Goal: Information Seeking & Learning: Learn about a topic

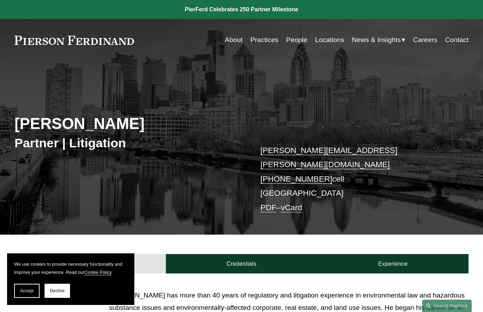
click at [60, 286] on button "Decline" at bounding box center [57, 291] width 25 height 14
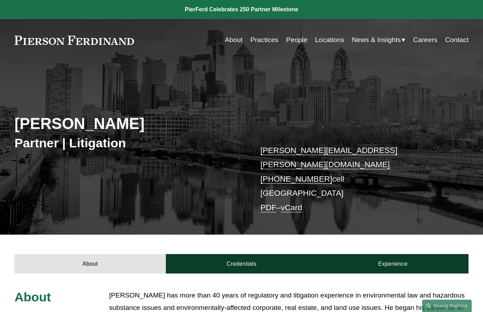
click at [333, 46] on link "Locations" at bounding box center [329, 40] width 29 height 14
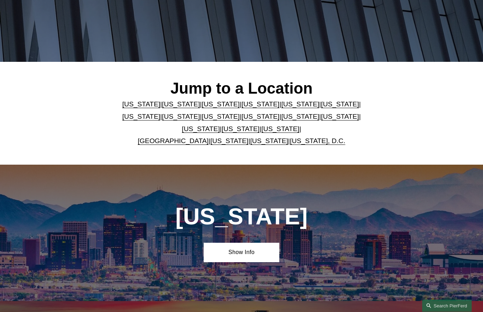
scroll to position [129, 0]
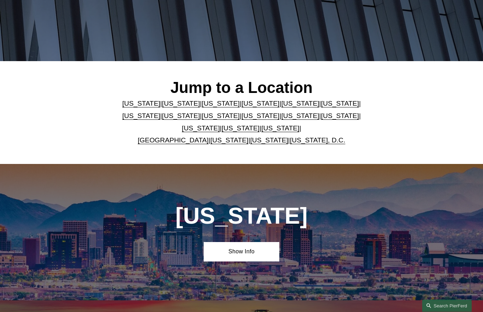
click at [176, 108] on link "California" at bounding box center [181, 103] width 38 height 7
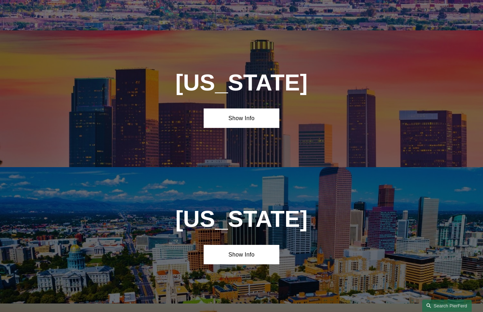
scroll to position [474, 0]
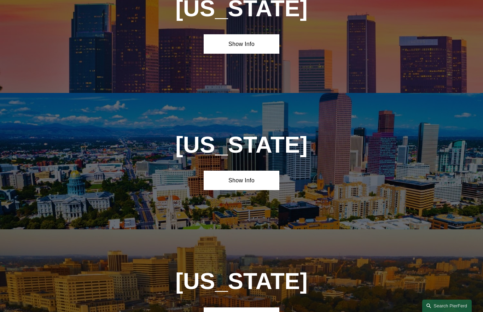
click at [249, 54] on link "Show Info" at bounding box center [242, 43] width 76 height 19
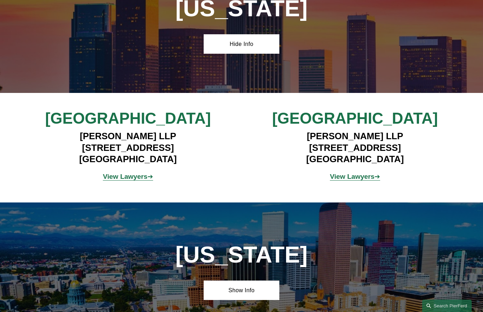
click at [353, 180] on strong "View Lawyers" at bounding box center [352, 176] width 45 height 7
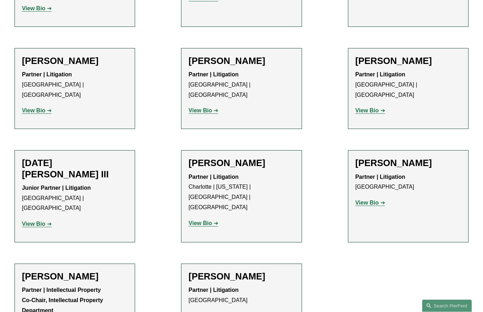
scroll to position [463, 0]
click at [28, 108] on strong "View Bio" at bounding box center [33, 111] width 23 height 6
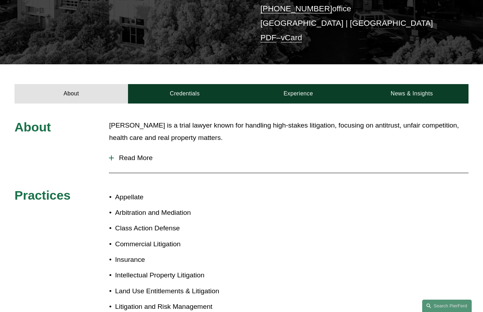
scroll to position [184, 0]
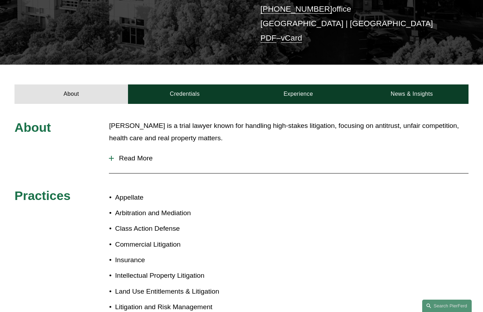
click at [190, 85] on link "Credentials" at bounding box center [185, 94] width 114 height 19
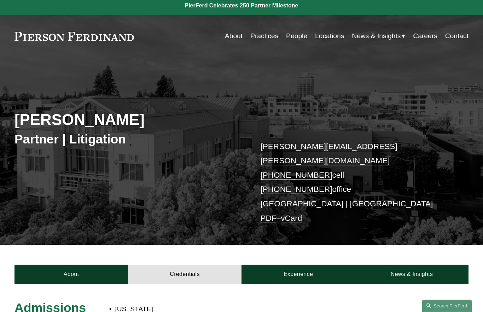
scroll to position [0, 0]
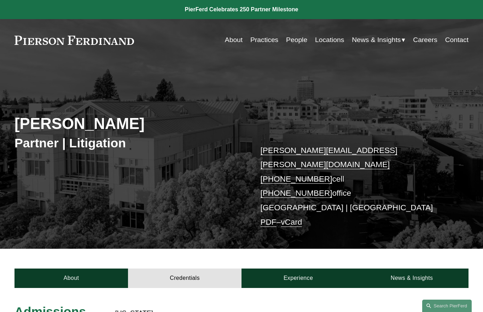
click at [233, 40] on link "About" at bounding box center [234, 40] width 18 height 14
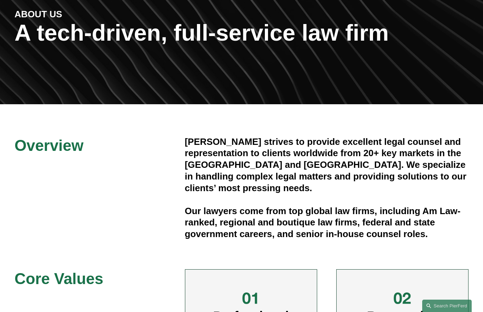
scroll to position [86, 0]
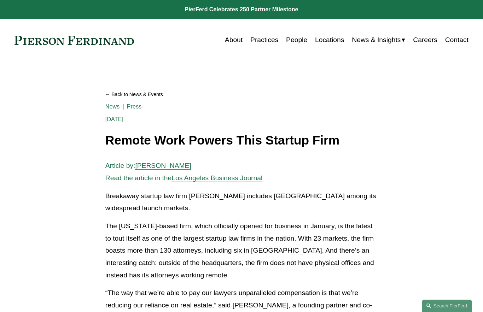
click at [331, 38] on link "Locations" at bounding box center [329, 40] width 29 height 14
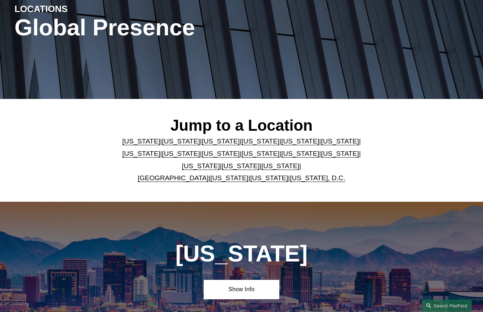
scroll to position [95, 0]
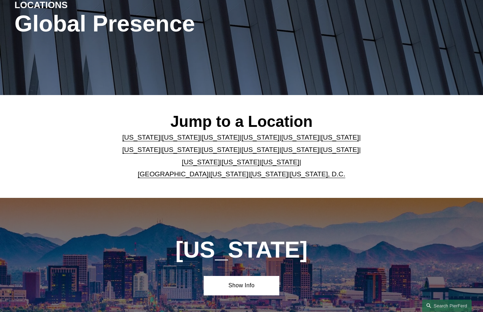
click at [238, 166] on link "[US_STATE]" at bounding box center [241, 162] width 38 height 7
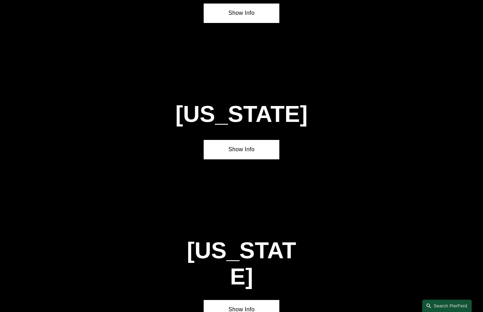
scroll to position [2113, 0]
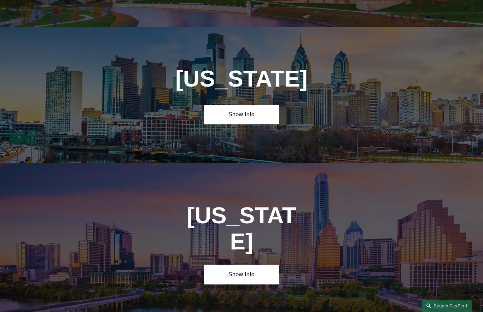
click at [260, 105] on link "Show Info" at bounding box center [242, 114] width 76 height 19
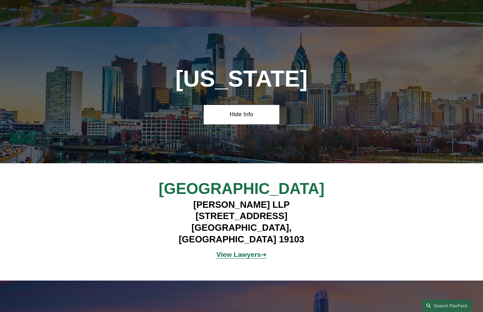
click at [251, 251] on strong "View Lawyers" at bounding box center [238, 254] width 45 height 7
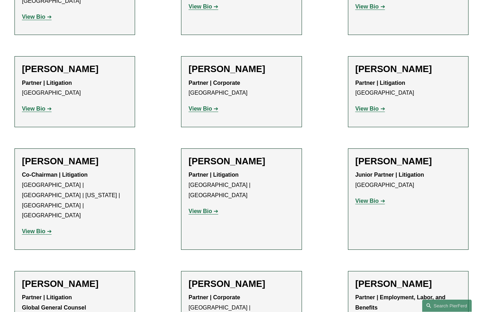
scroll to position [455, 0]
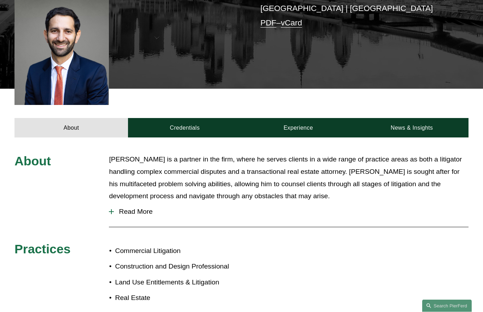
scroll to position [201, 0]
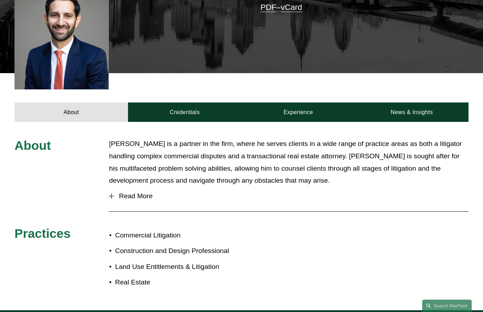
click at [198, 103] on link "Credentials" at bounding box center [185, 112] width 114 height 19
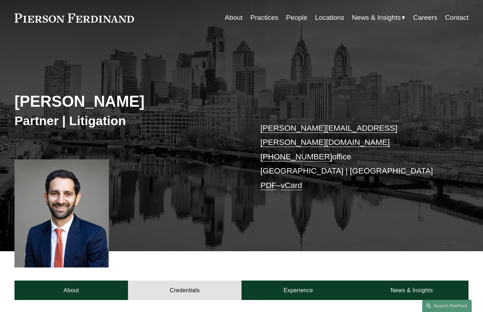
scroll to position [0, 0]
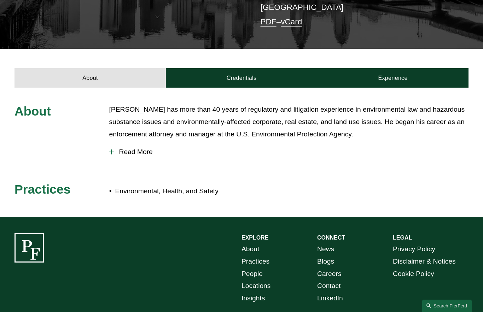
scroll to position [196, 0]
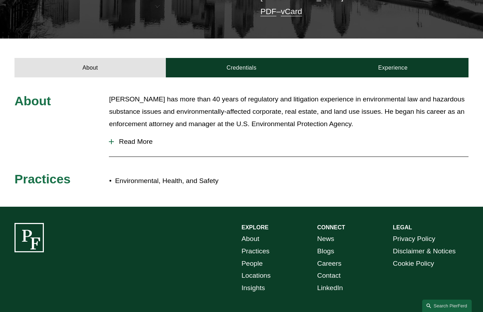
click at [250, 58] on link "Credentials" at bounding box center [241, 67] width 151 height 19
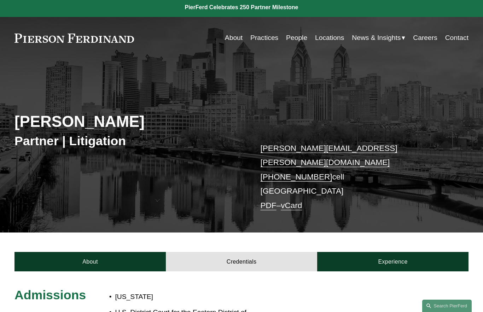
scroll to position [0, 0]
